Goal: Task Accomplishment & Management: Use online tool/utility

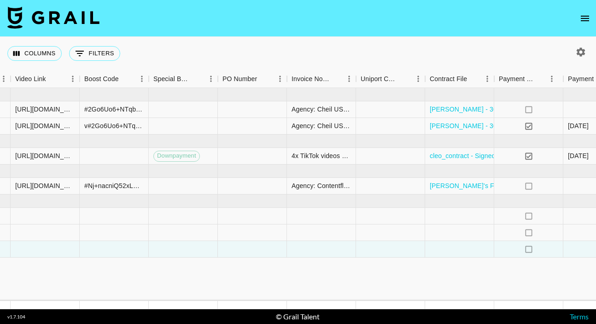
scroll to position [0, 863]
click at [458, 215] on div at bounding box center [457, 216] width 69 height 17
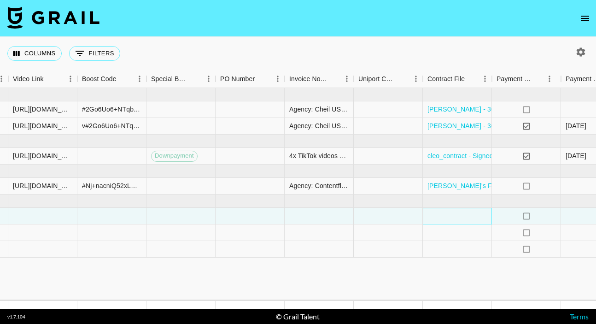
click at [458, 215] on div at bounding box center [457, 216] width 69 height 17
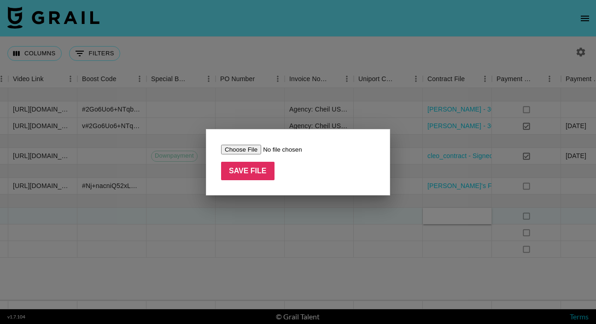
click at [235, 151] on input "file" at bounding box center [279, 150] width 117 height 10
type input "C:\fakepath\[[PERSON_NAME]'s Budget] 21Shares x HOD Influencer FEA.pdf"
click at [242, 167] on input "Save File" at bounding box center [247, 171] width 53 height 18
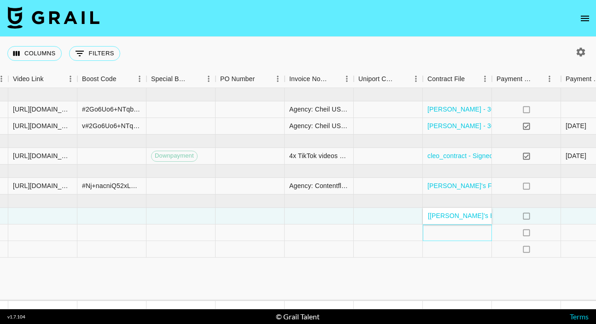
click at [463, 233] on div at bounding box center [457, 232] width 69 height 17
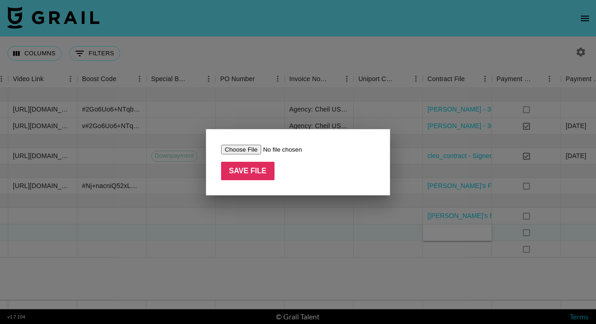
click at [243, 151] on input "file" at bounding box center [279, 150] width 117 height 10
type input "C:\fakepath\[[PERSON_NAME]'s Budget] 21Shares x HOD Influencer FEA.pdf"
click at [254, 170] on input "Save File" at bounding box center [247, 171] width 53 height 18
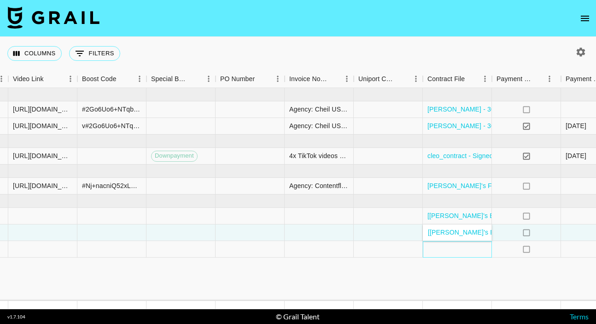
click at [475, 249] on div at bounding box center [457, 249] width 69 height 17
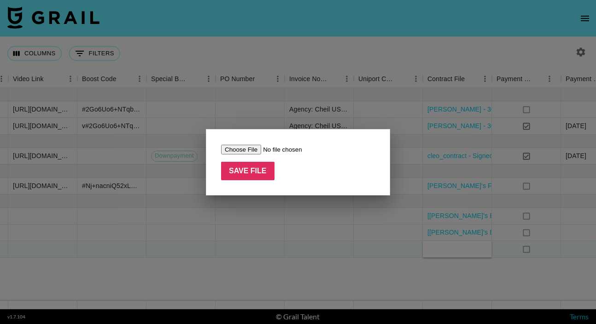
click at [253, 149] on input "file" at bounding box center [279, 150] width 117 height 10
type input "C:\fakepath\[[PERSON_NAME]'s Budget] 21Shares x HOD Influencer FEA.pdf"
click at [247, 172] on input "Save File" at bounding box center [247, 171] width 53 height 18
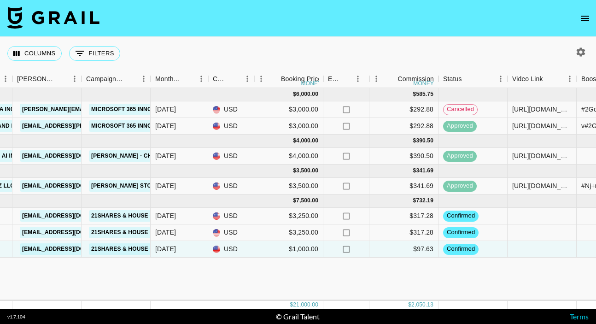
scroll to position [0, 358]
